Goal: Information Seeking & Learning: Learn about a topic

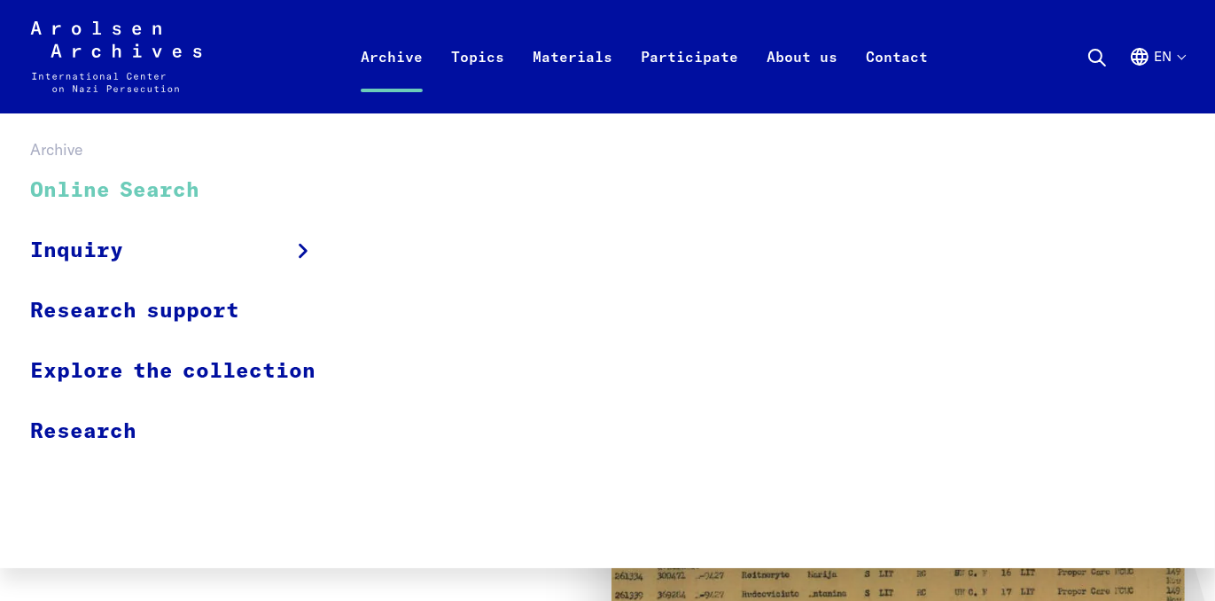
click at [135, 187] on link "Online Search" at bounding box center [184, 190] width 308 height 59
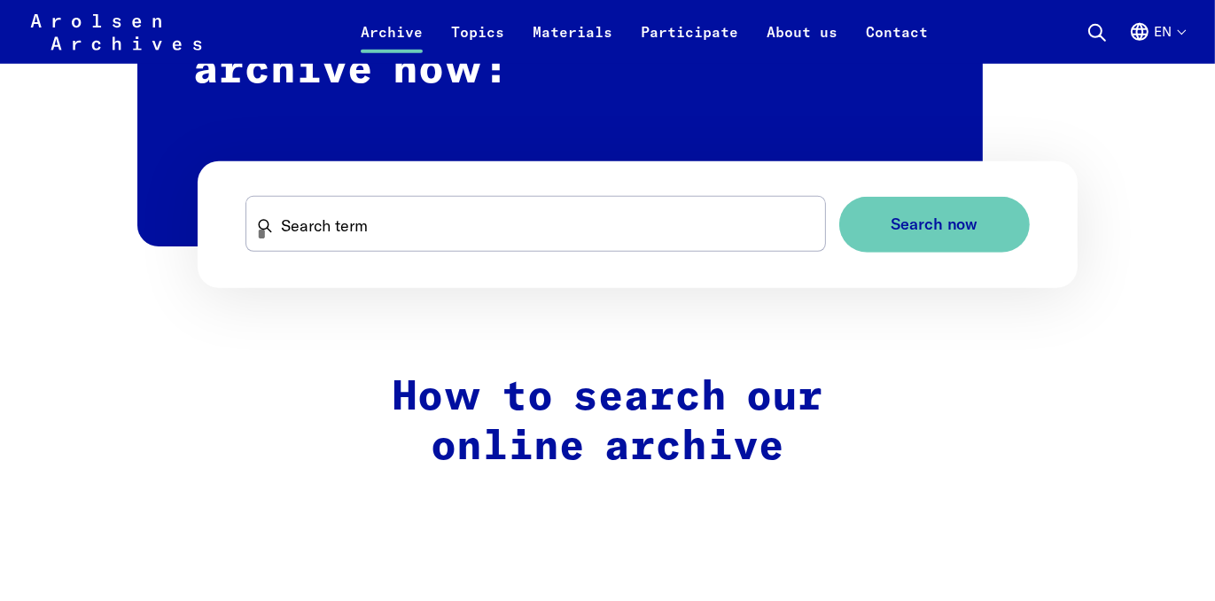
scroll to position [1152, 0]
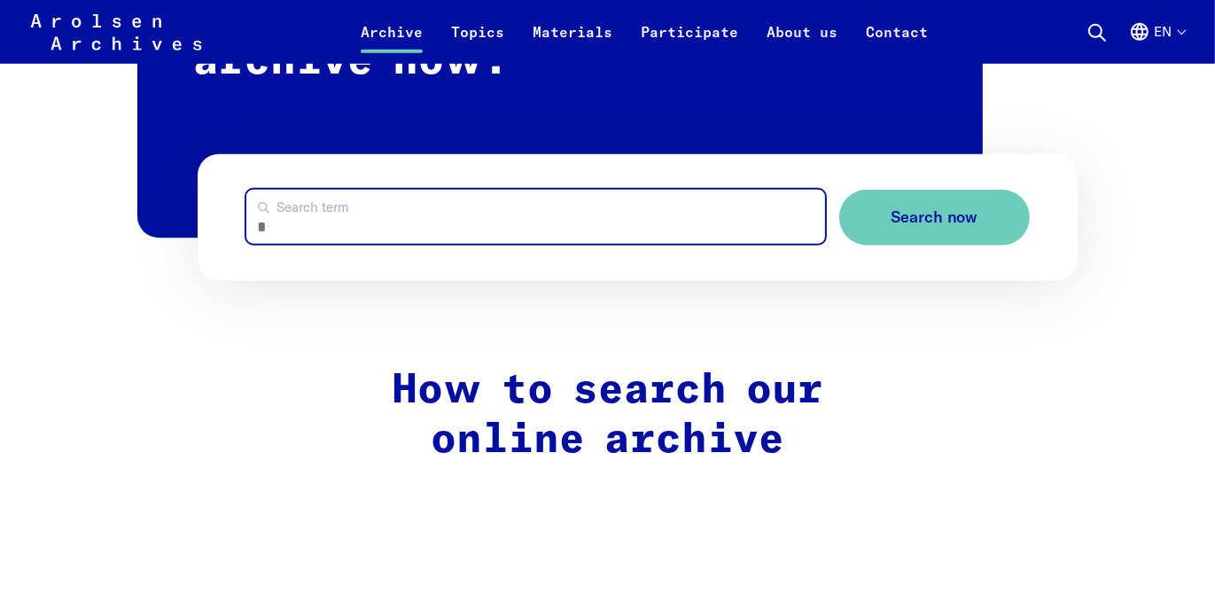
click at [308, 217] on input "Search term" at bounding box center [535, 217] width 579 height 54
type input "*********"
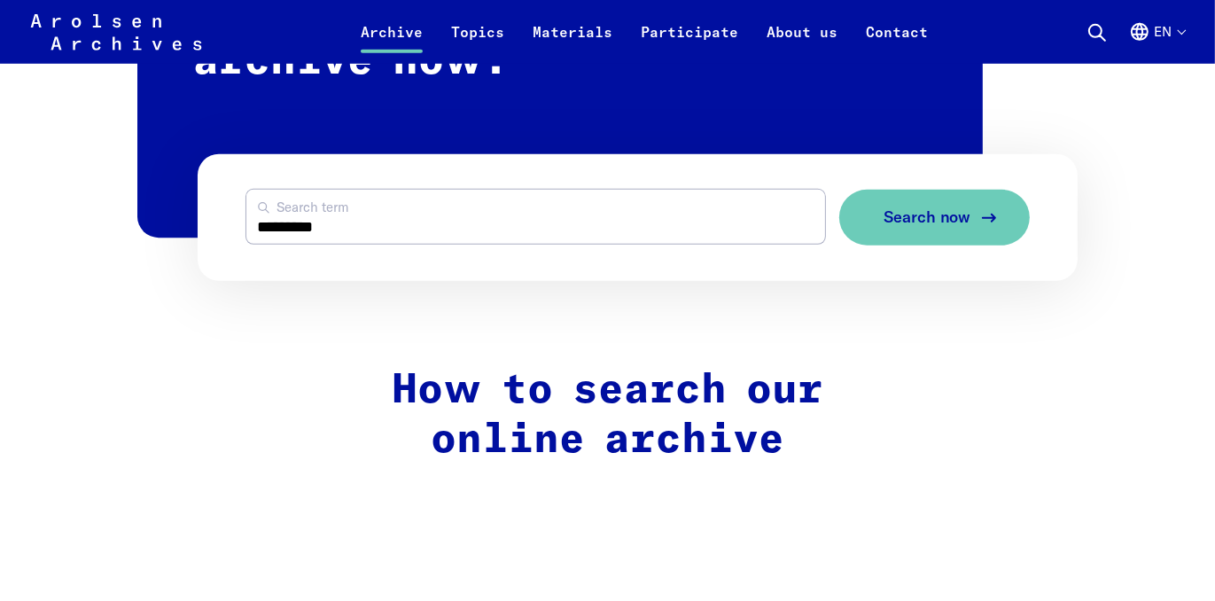
click at [923, 213] on span "Search now" at bounding box center [928, 217] width 88 height 19
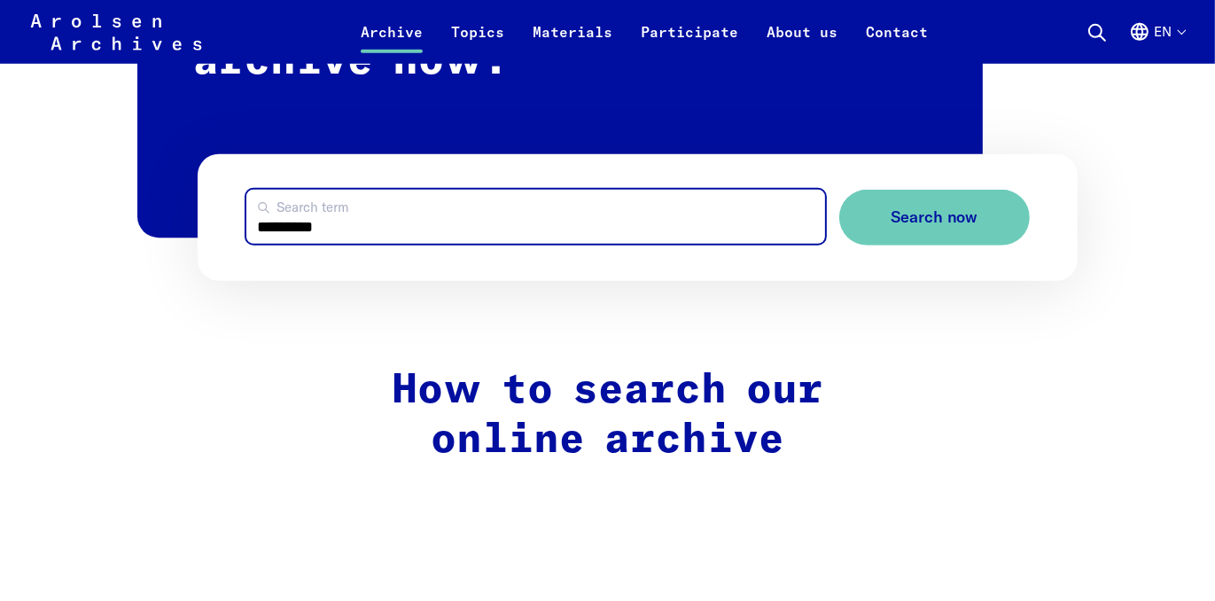
click at [333, 229] on input "*********" at bounding box center [535, 217] width 579 height 54
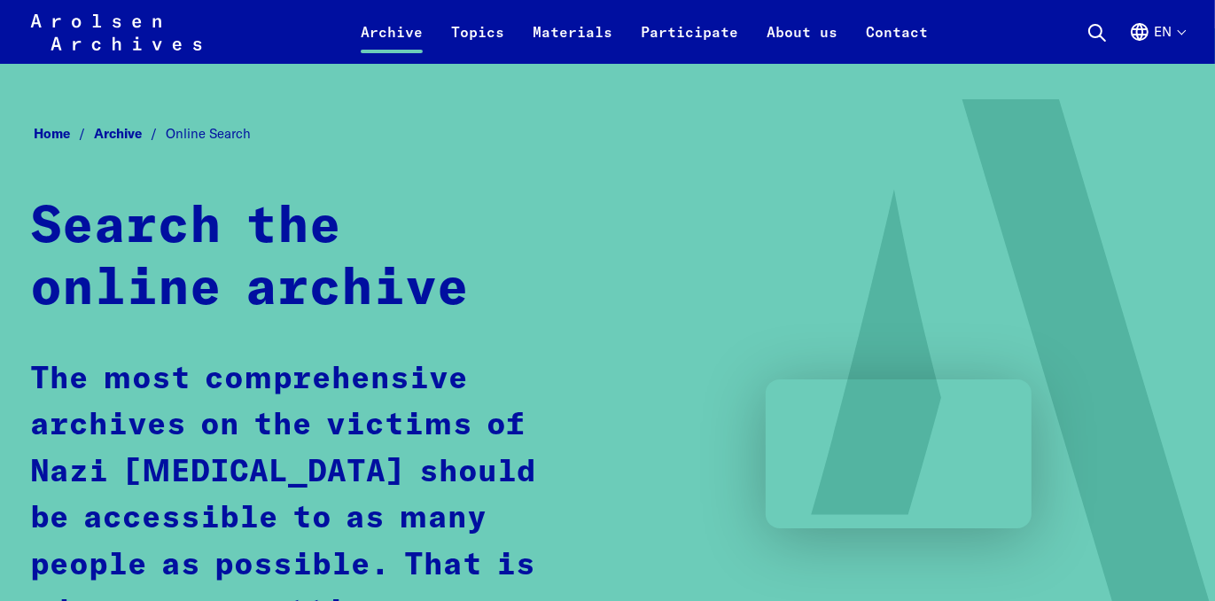
scroll to position [0, 0]
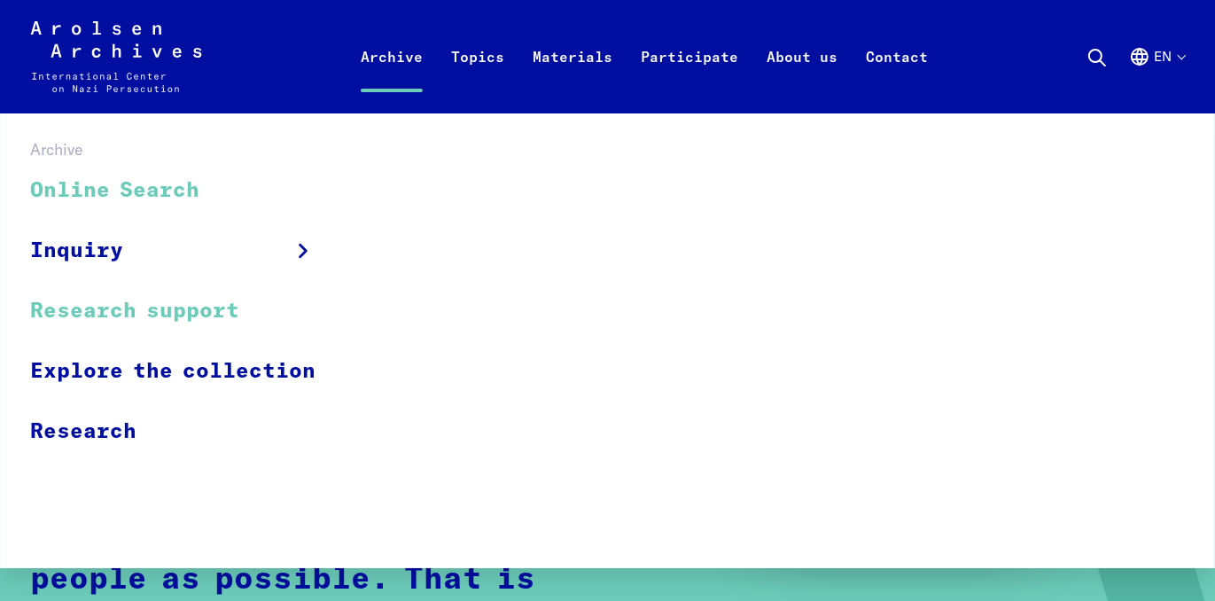
click at [121, 308] on link "Research support" at bounding box center [184, 311] width 308 height 60
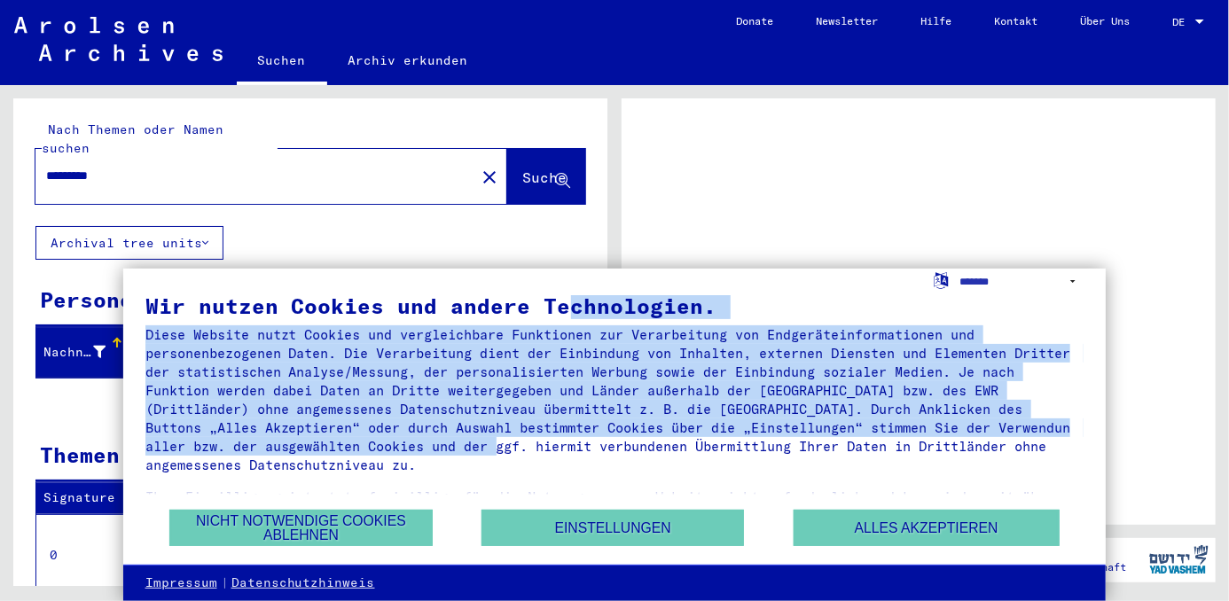
drag, startPoint x: 566, startPoint y: 277, endPoint x: 699, endPoint y: 439, distance: 209.1
click at [699, 439] on div "Wir nutzen Cookies und andere Technologien. Diese Website nutzt Cookies und ver…" at bounding box center [614, 417] width 983 height 297
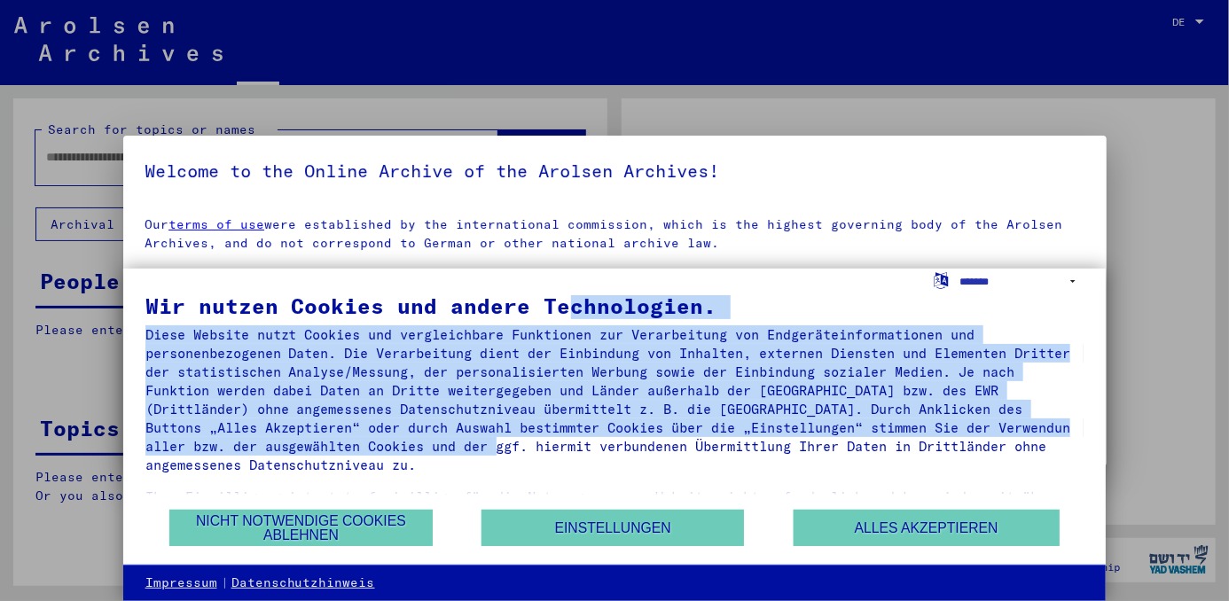
type input "*********"
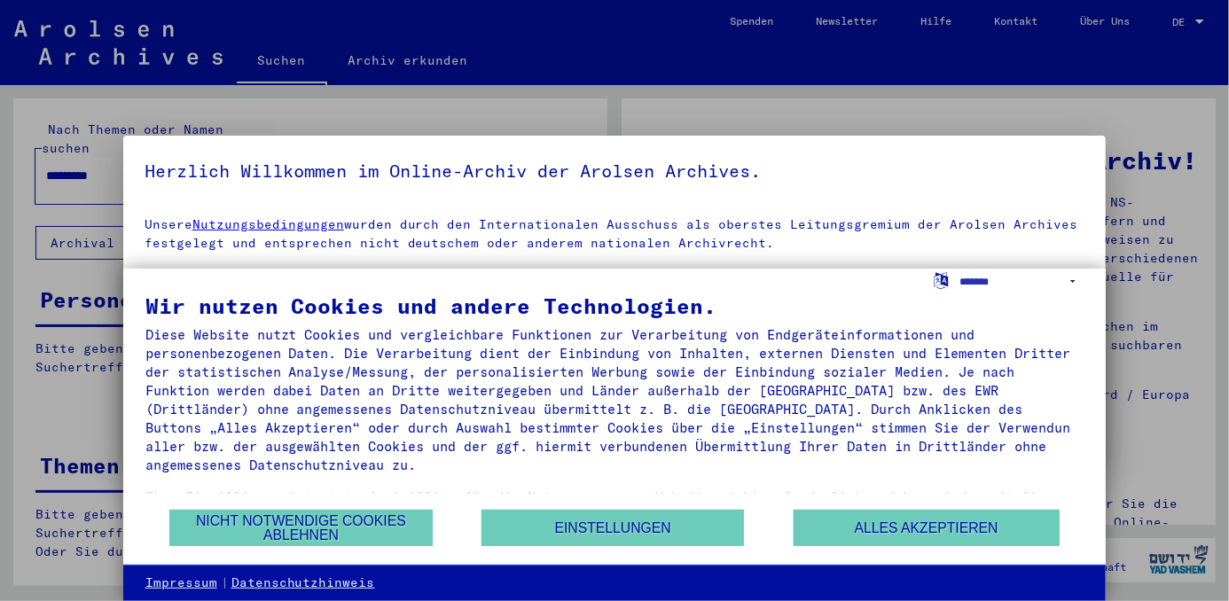
click at [1130, 73] on div at bounding box center [614, 300] width 1229 height 601
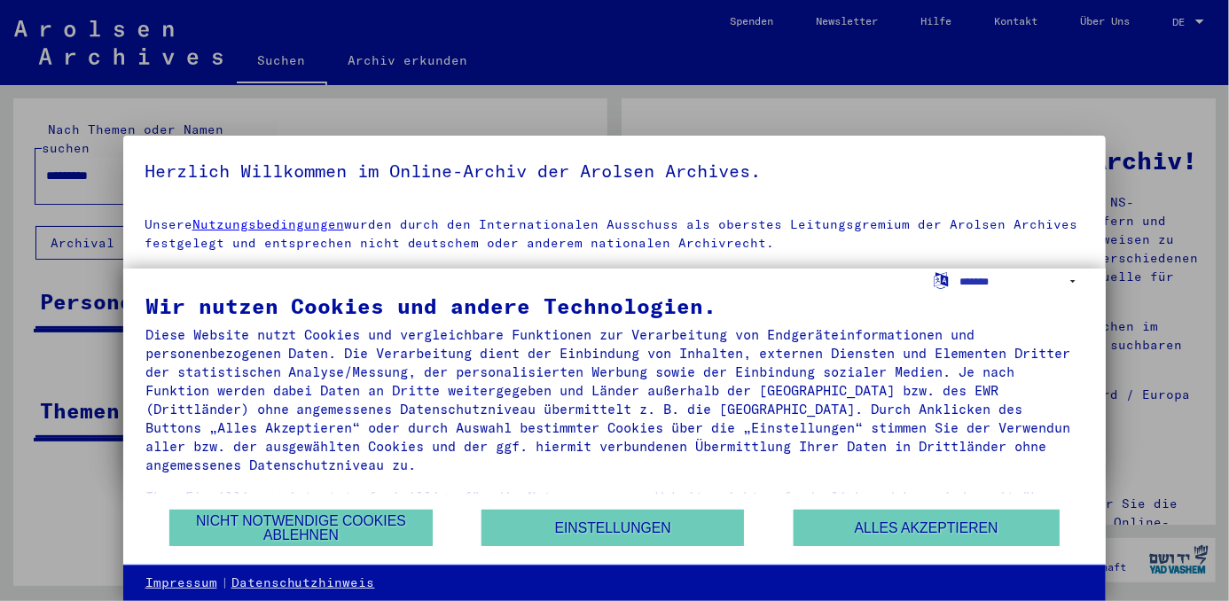
click at [1105, 63] on div at bounding box center [614, 300] width 1229 height 601
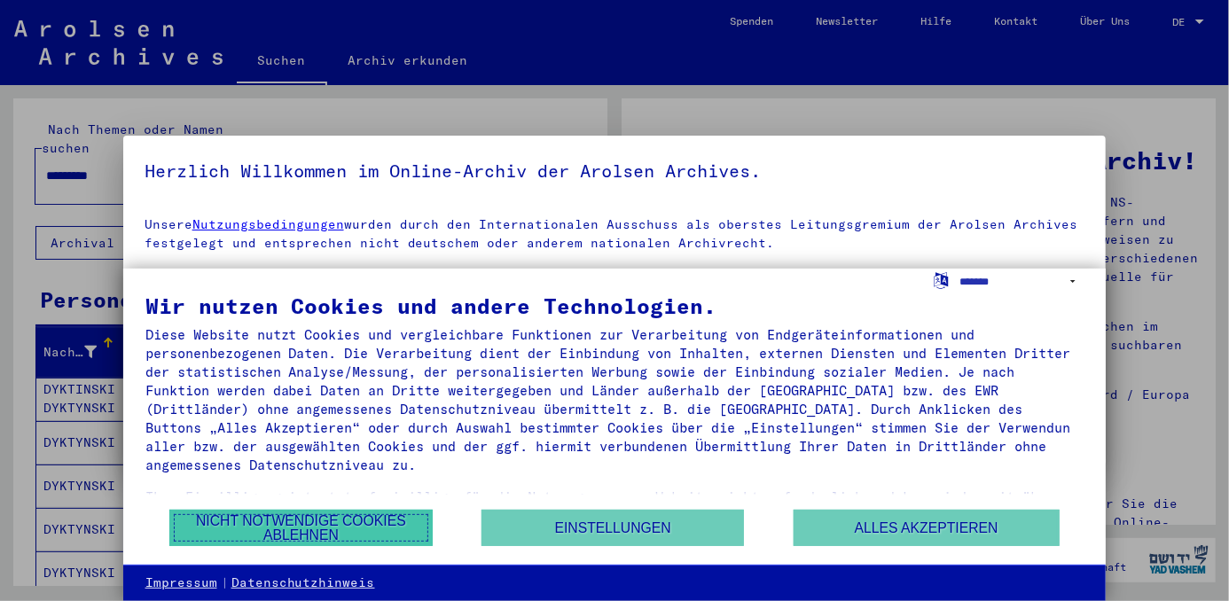
click at [307, 522] on button "Nicht notwendige Cookies ablehnen" at bounding box center [300, 528] width 262 height 36
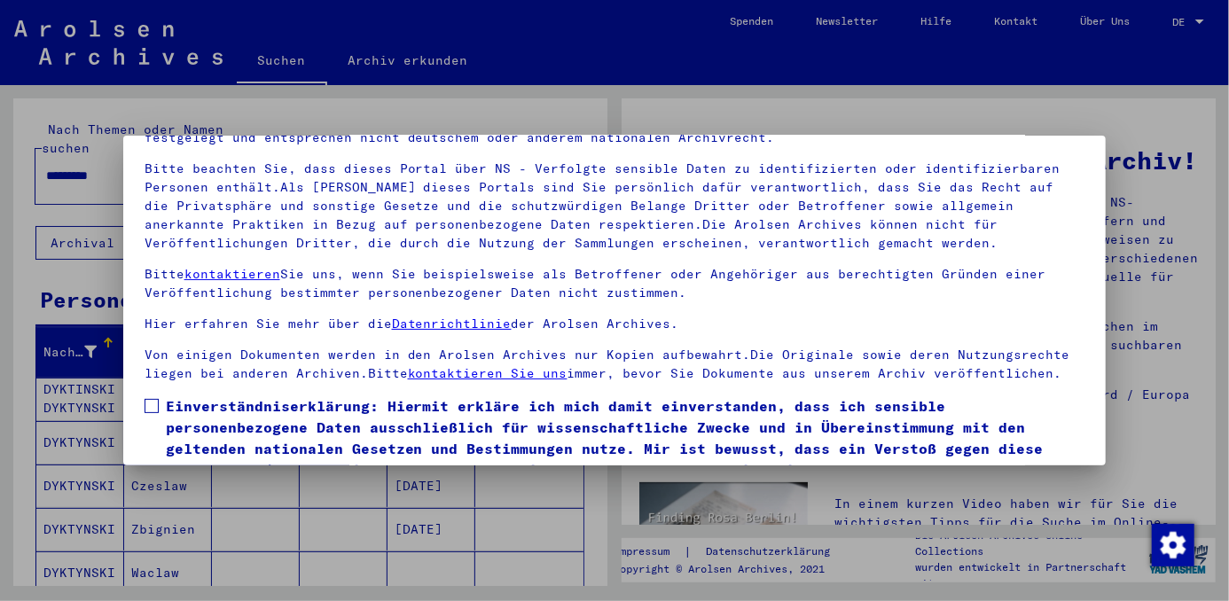
scroll to position [149, 0]
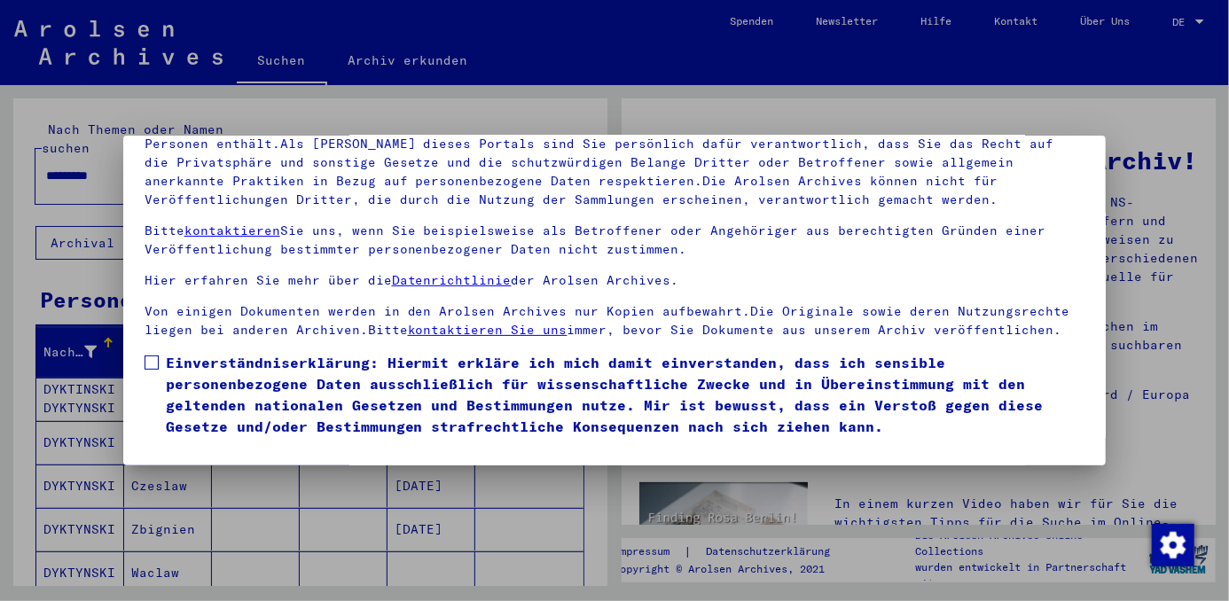
click at [537, 516] on div at bounding box center [614, 300] width 1229 height 601
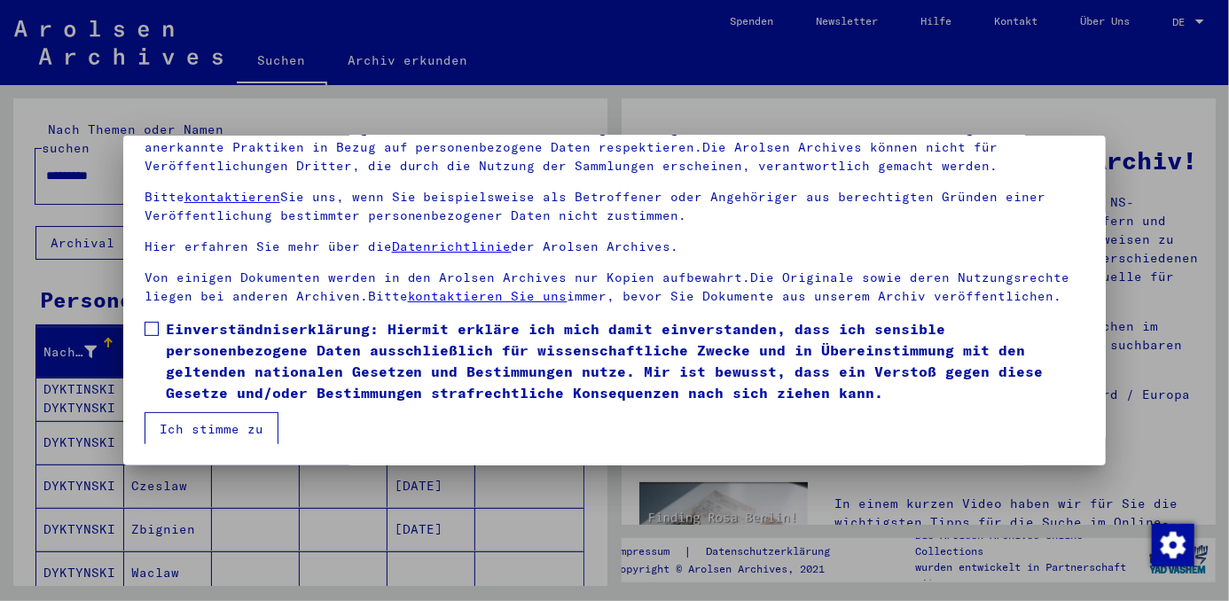
click at [246, 425] on button "Ich stimme zu" at bounding box center [211, 429] width 134 height 34
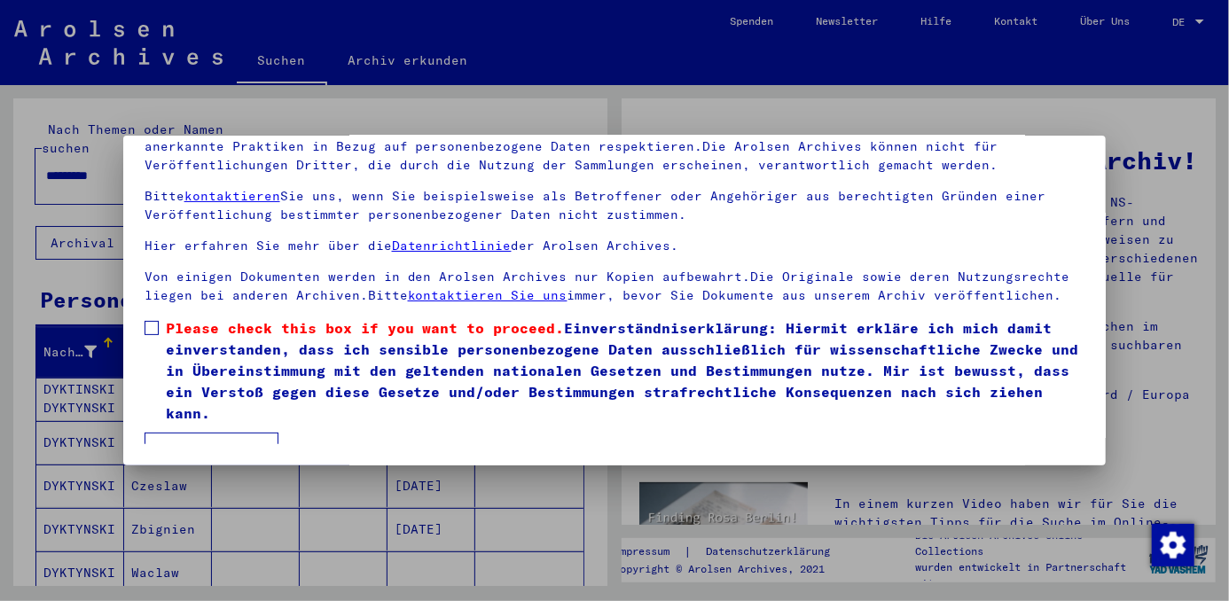
click at [155, 331] on span at bounding box center [151, 328] width 14 height 14
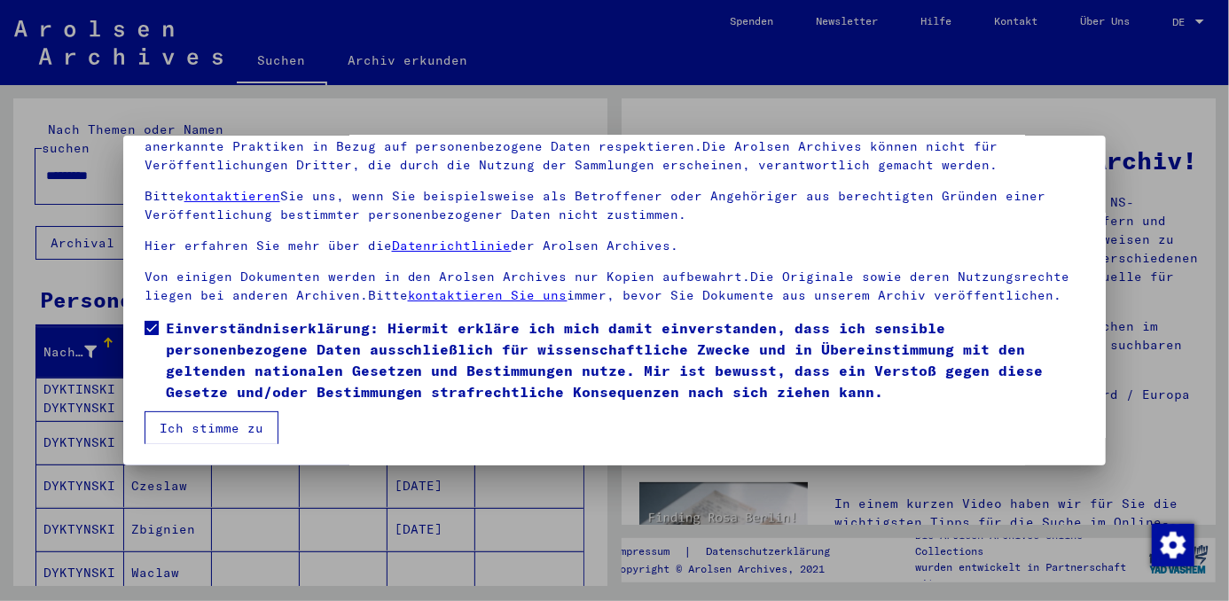
click at [207, 425] on button "Ich stimme zu" at bounding box center [211, 428] width 134 height 34
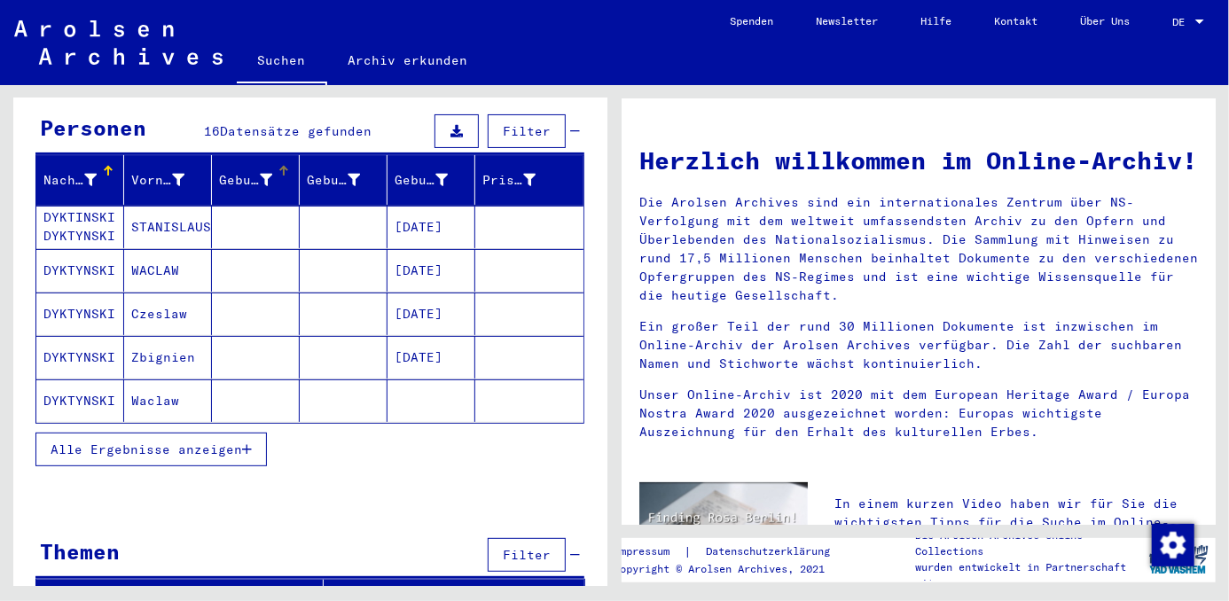
scroll to position [174, 0]
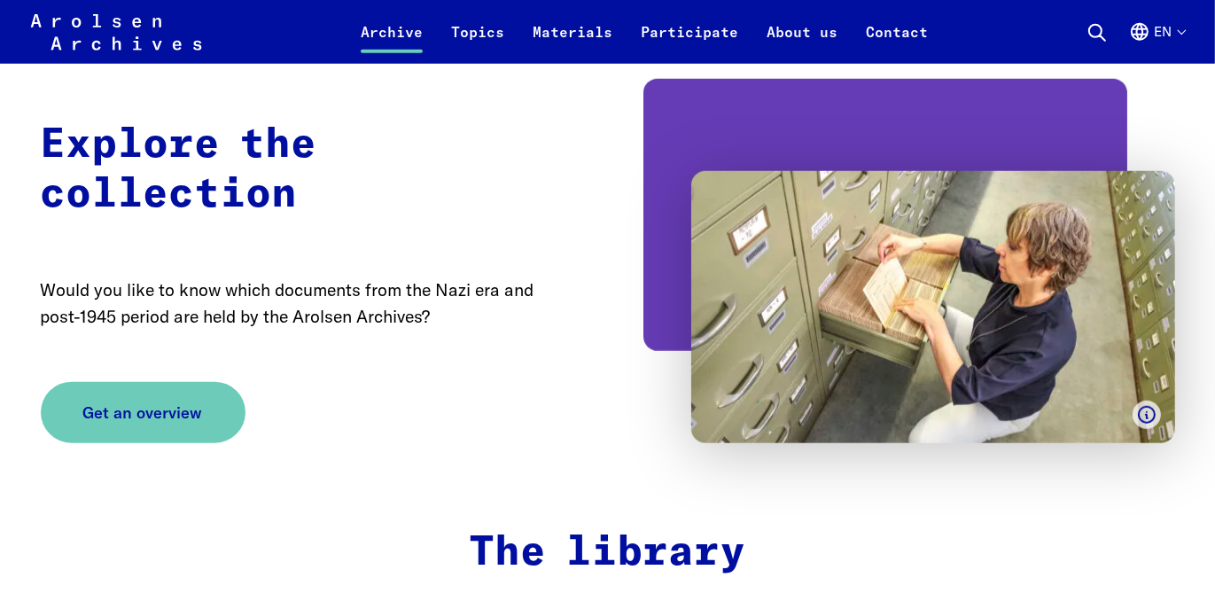
scroll to position [1507, 0]
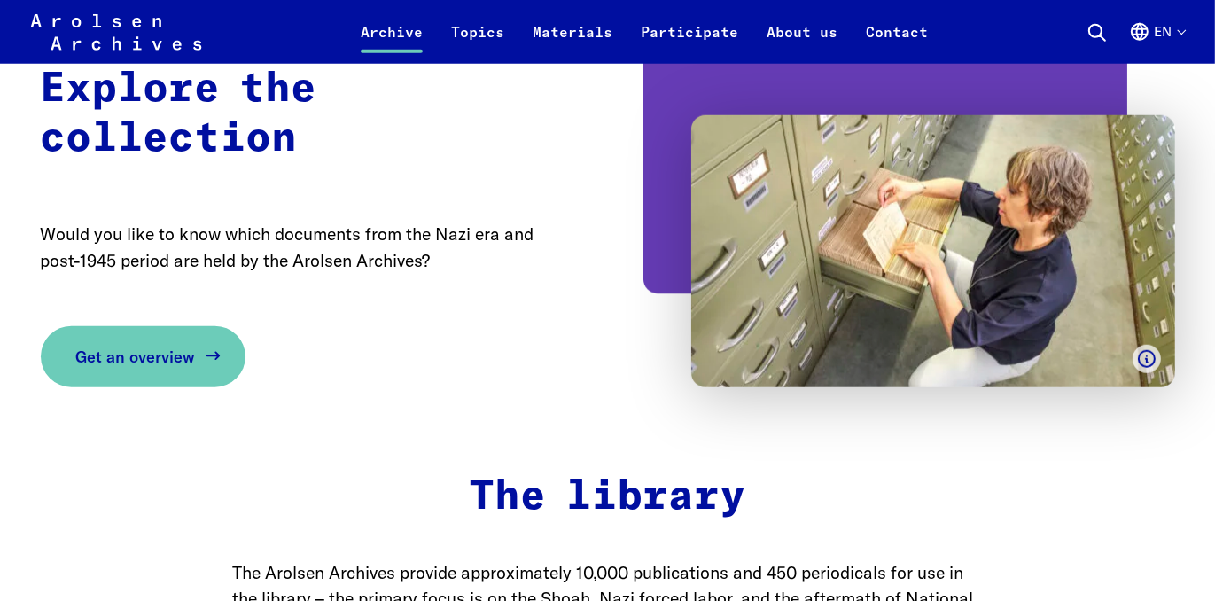
click at [134, 369] on span "Get an overview" at bounding box center [136, 357] width 120 height 24
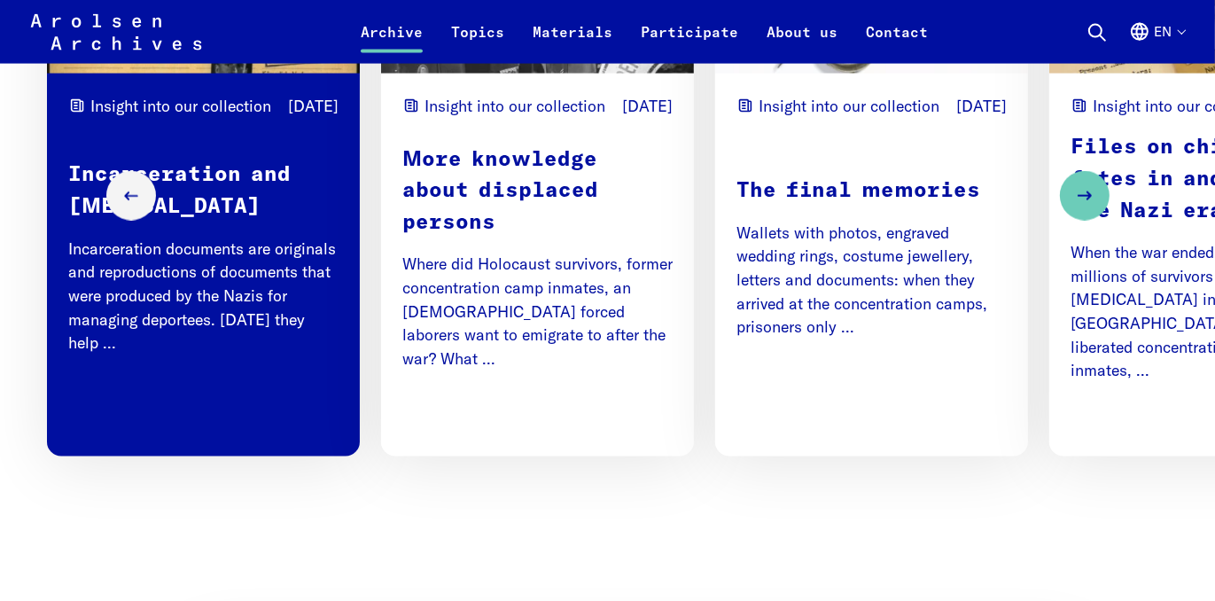
scroll to position [2393, 0]
